Goal: Information Seeking & Learning: Understand process/instructions

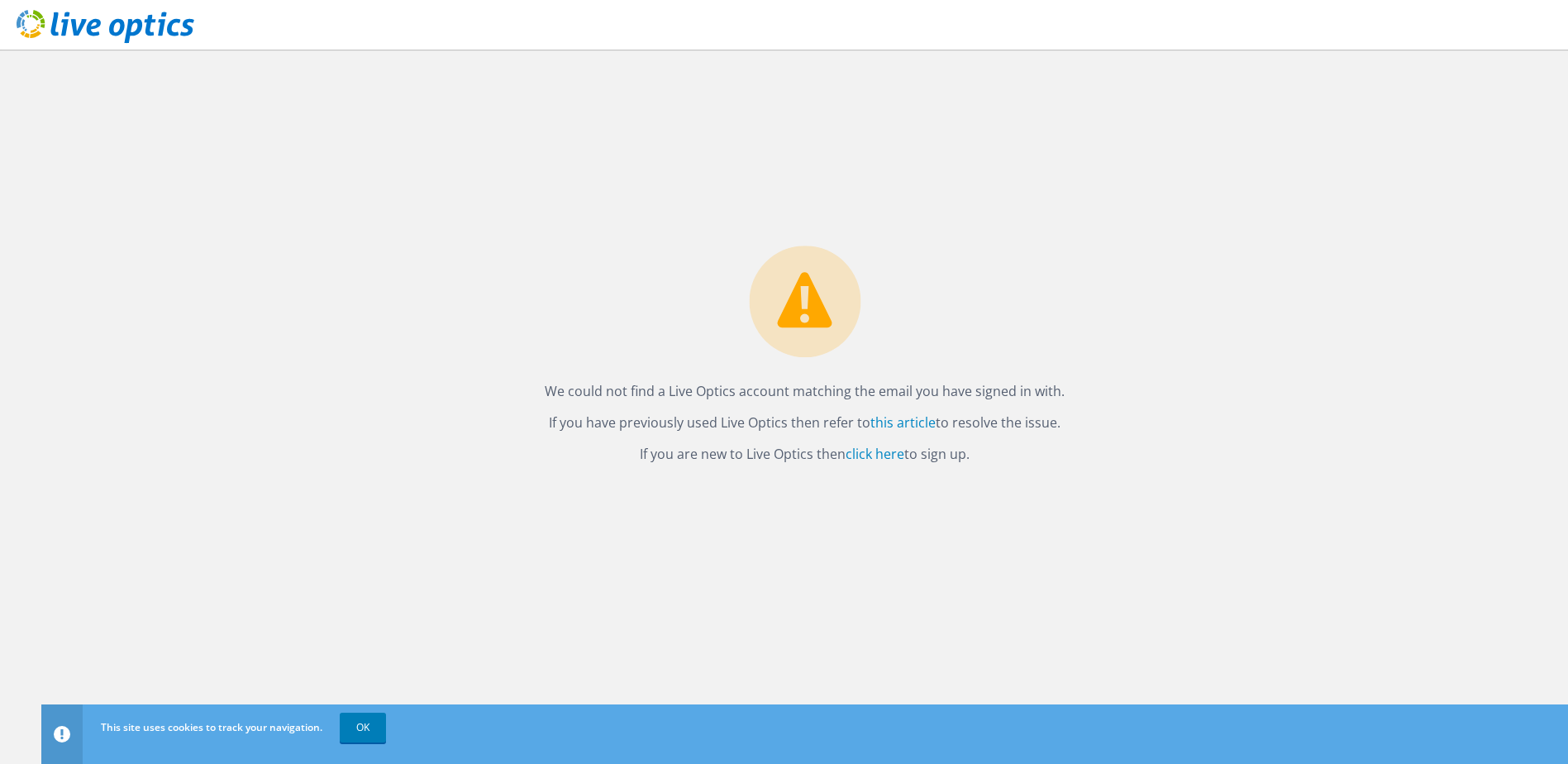
click at [89, 18] on icon at bounding box center [105, 26] width 177 height 34
click at [917, 425] on link "this article" at bounding box center [903, 422] width 65 height 18
click at [96, 13] on icon at bounding box center [105, 26] width 177 height 34
click at [62, 26] on icon at bounding box center [105, 26] width 177 height 34
click at [889, 446] on link "click here" at bounding box center [874, 454] width 59 height 18
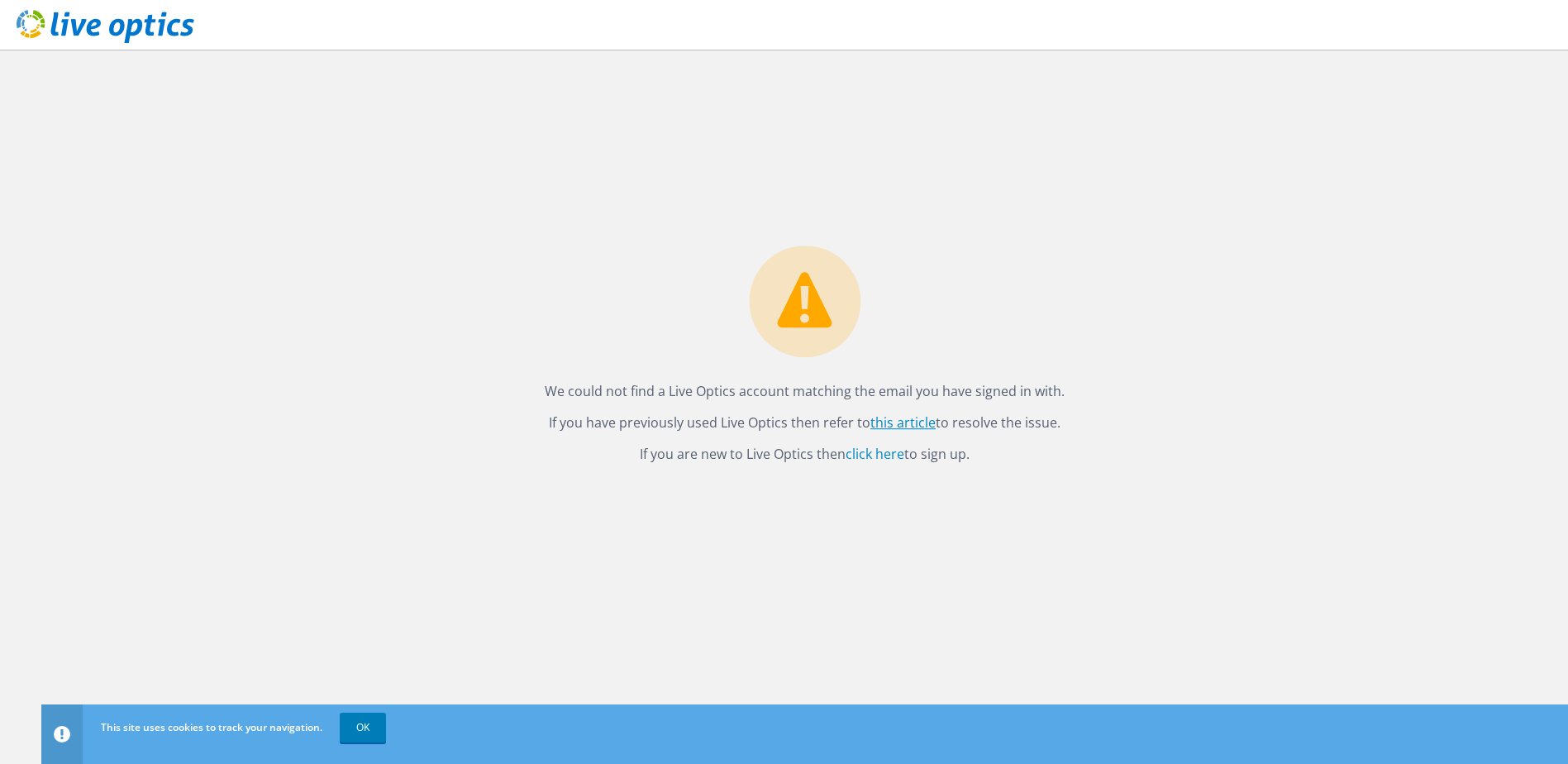
click at [903, 426] on link "this article" at bounding box center [903, 422] width 65 height 18
click at [892, 460] on link "click here" at bounding box center [874, 454] width 59 height 18
click at [370, 722] on link "OK" at bounding box center [363, 728] width 47 height 30
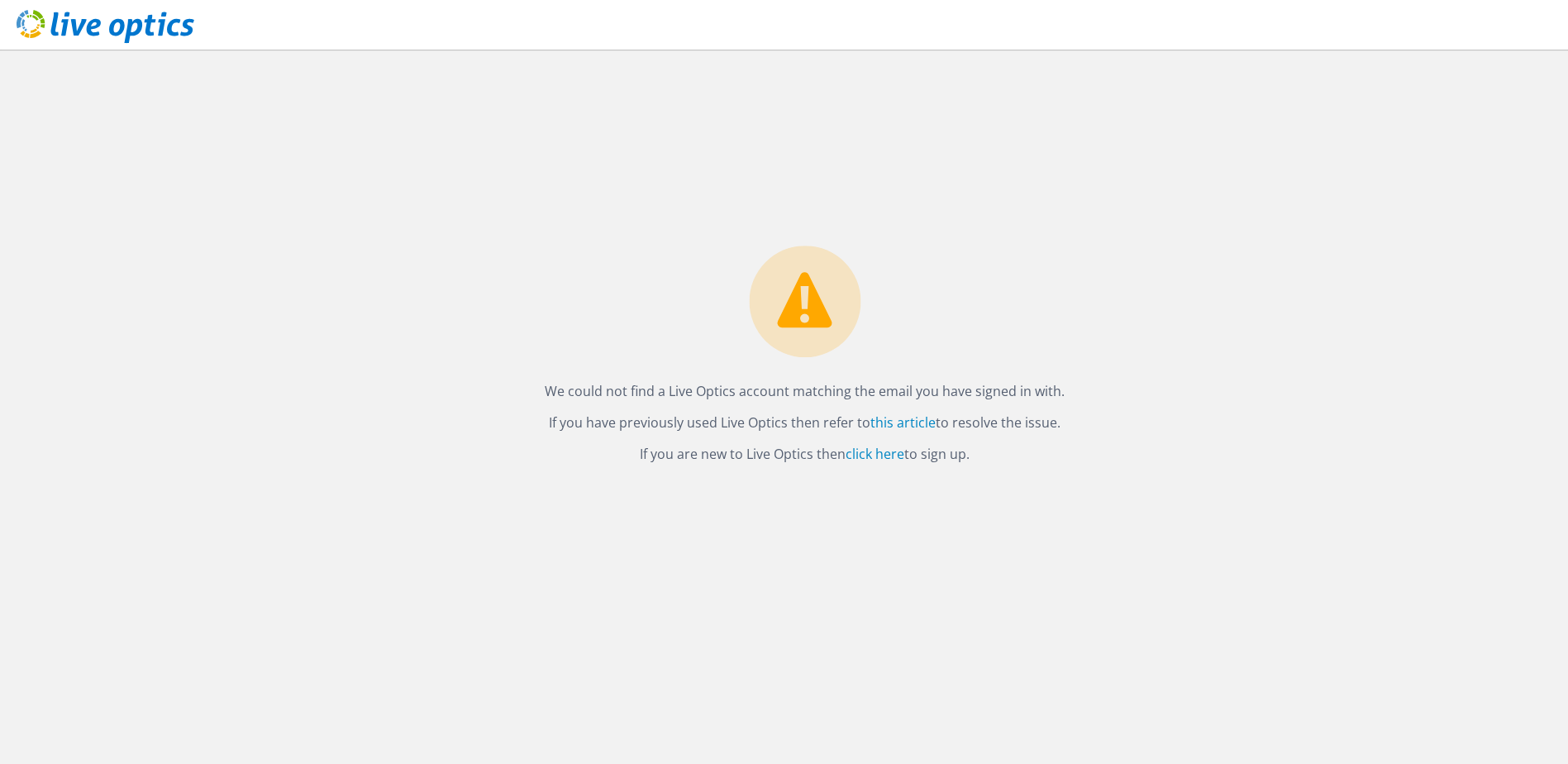
click at [123, 12] on icon at bounding box center [105, 26] width 177 height 34
click at [906, 425] on link "this article" at bounding box center [903, 422] width 65 height 18
click at [897, 461] on link "click here" at bounding box center [874, 454] width 59 height 18
click at [888, 460] on link "click here" at bounding box center [874, 454] width 59 height 18
